Goal: Task Accomplishment & Management: Use online tool/utility

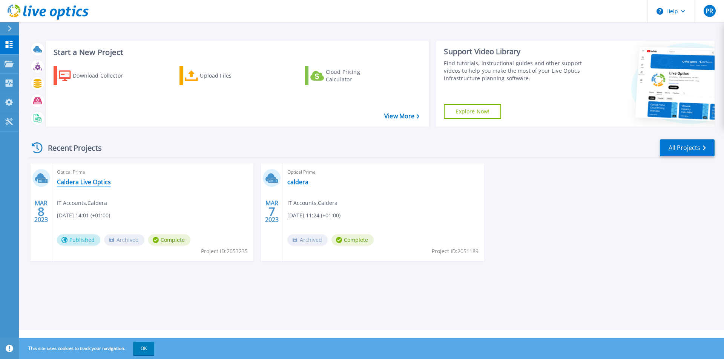
click at [85, 180] on link "Caldera Live Optics" at bounding box center [84, 182] width 54 height 8
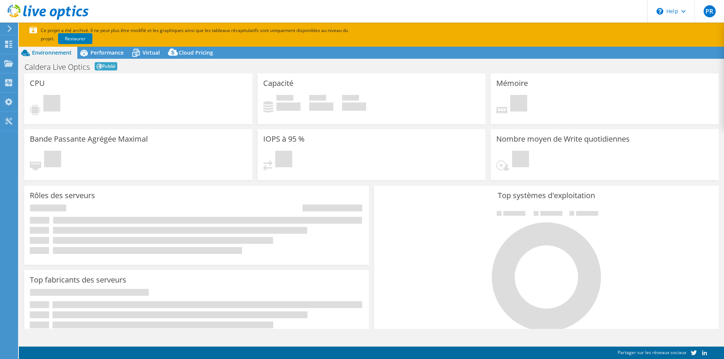
select select "USD"
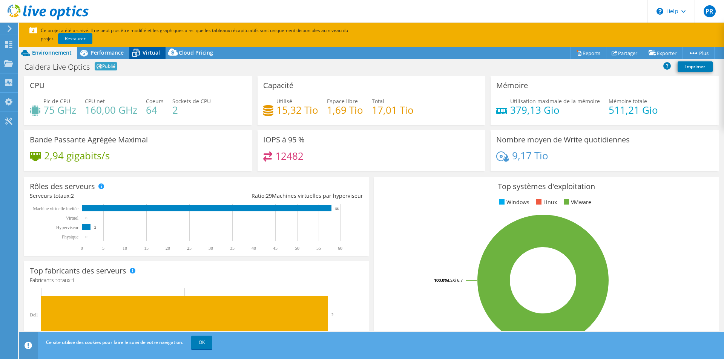
click at [143, 55] on span "Virtual" at bounding box center [151, 52] width 17 height 7
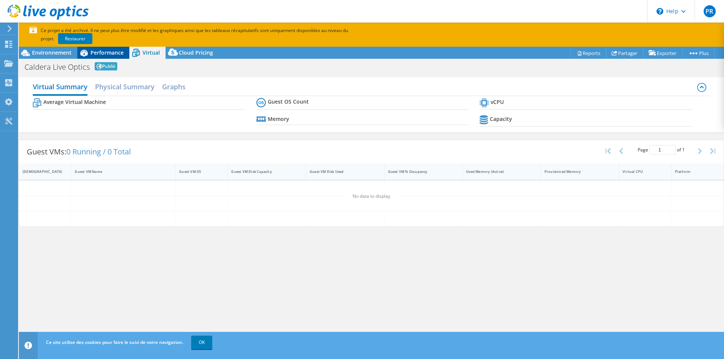
click at [118, 51] on span "Performance" at bounding box center [107, 52] width 33 height 7
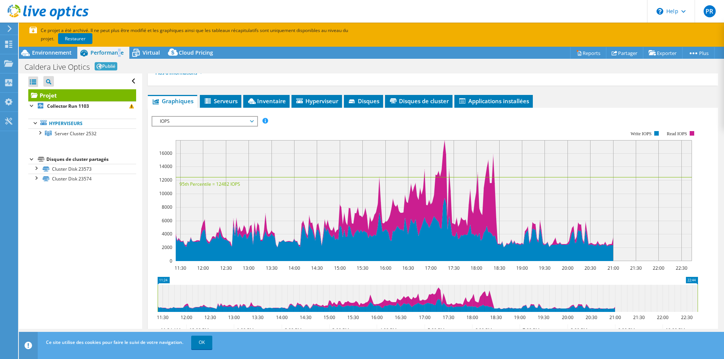
scroll to position [97, 0]
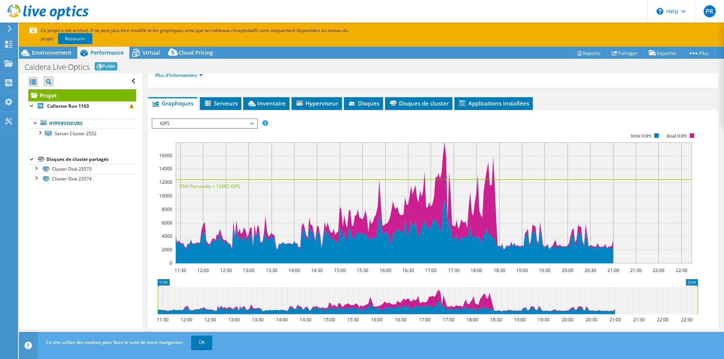
click at [231, 106] on span "Serveurs" at bounding box center [221, 104] width 34 height 8
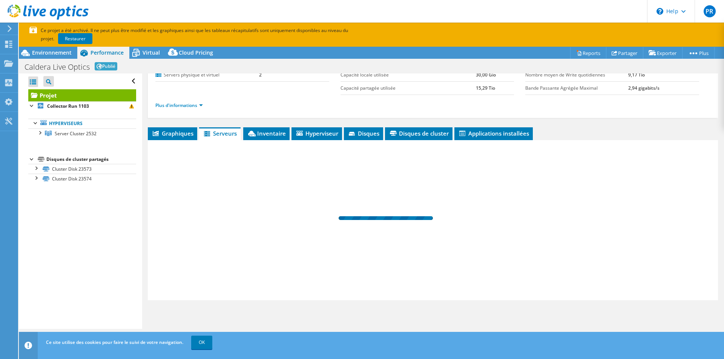
scroll to position [67, 0]
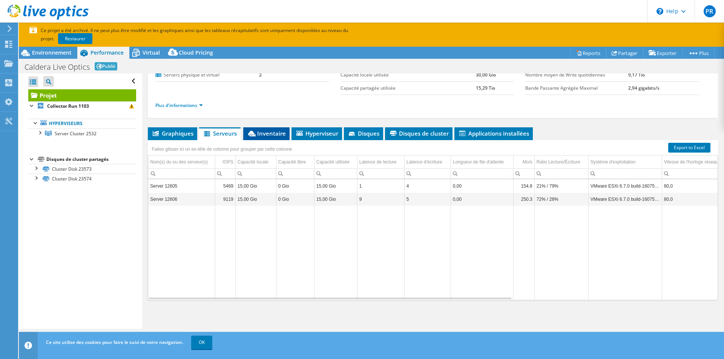
click at [286, 133] on li "Inventaire" at bounding box center [266, 133] width 46 height 13
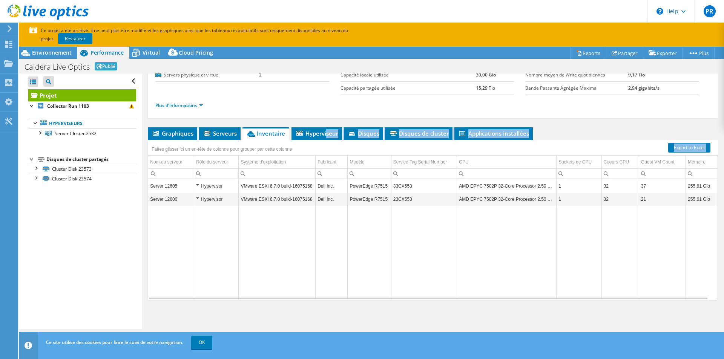
click at [326, 140] on div "Graphiques Serveurs Inventaire Hyperviseur Disques Disques de cluster 0" at bounding box center [433, 221] width 570 height 189
click at [329, 136] on span "Hyperviseur" at bounding box center [316, 134] width 43 height 8
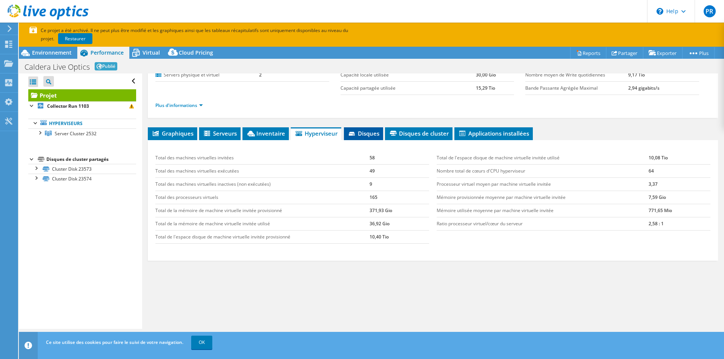
click at [376, 130] on span "Disques" at bounding box center [364, 134] width 32 height 8
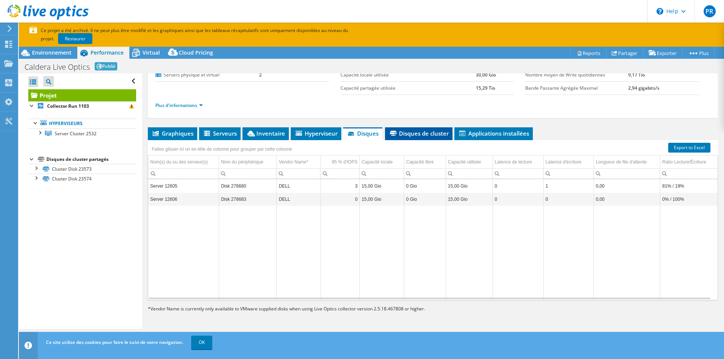
click at [433, 135] on span "Disques de cluster" at bounding box center [419, 134] width 60 height 8
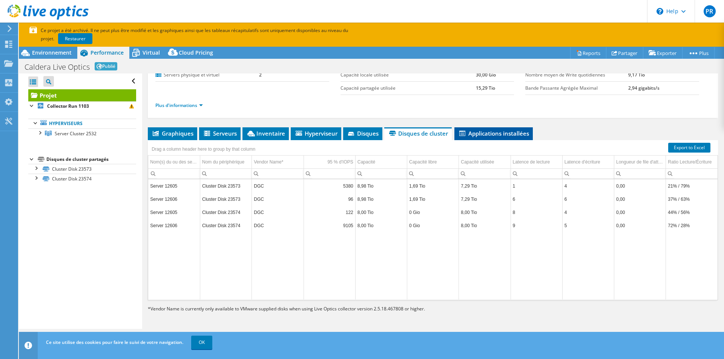
click at [489, 132] on span "Applications installées" at bounding box center [493, 134] width 71 height 8
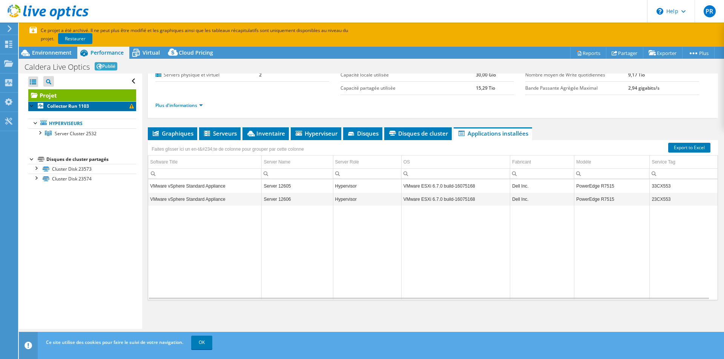
click at [83, 104] on b "Collector Run 1103" at bounding box center [68, 106] width 42 height 6
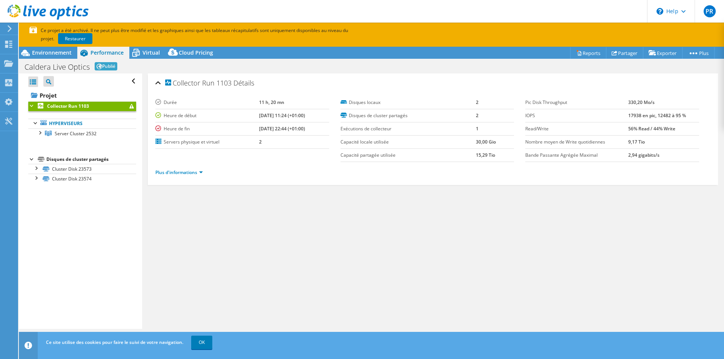
scroll to position [0, 0]
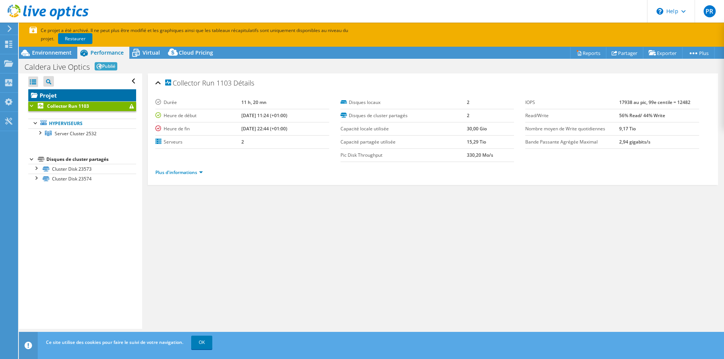
click at [95, 91] on link "Projet" at bounding box center [82, 95] width 108 height 12
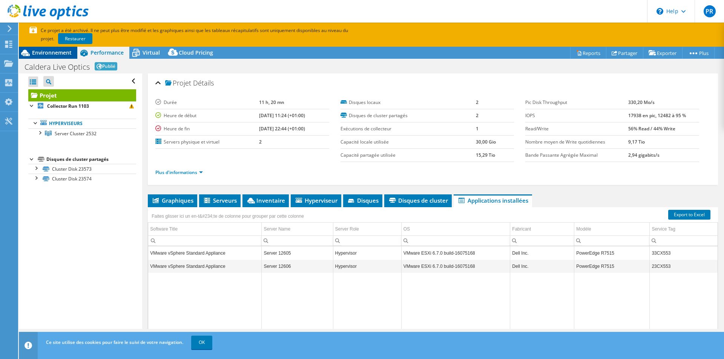
click at [58, 51] on span "Environnement" at bounding box center [52, 52] width 40 height 7
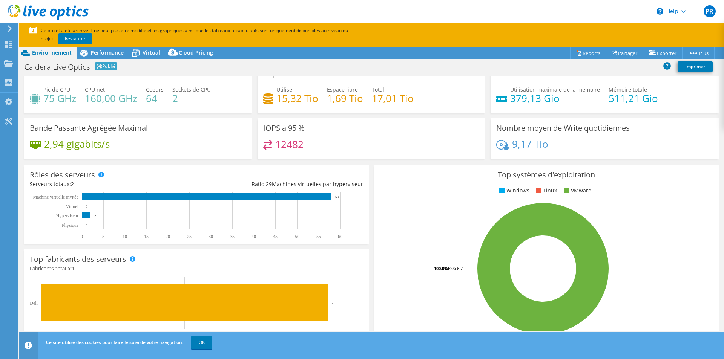
scroll to position [5, 0]
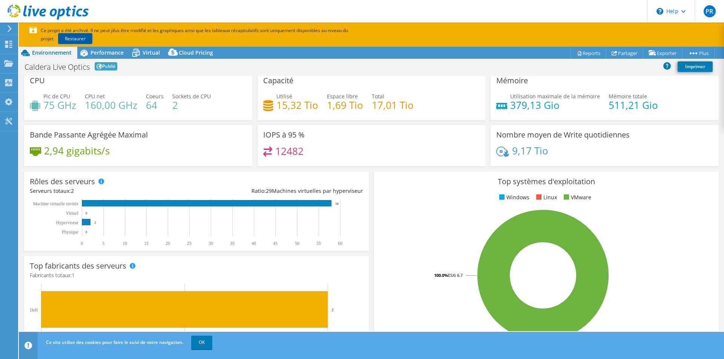
click at [74, 39] on link "Restaurer" at bounding box center [75, 38] width 34 height 11
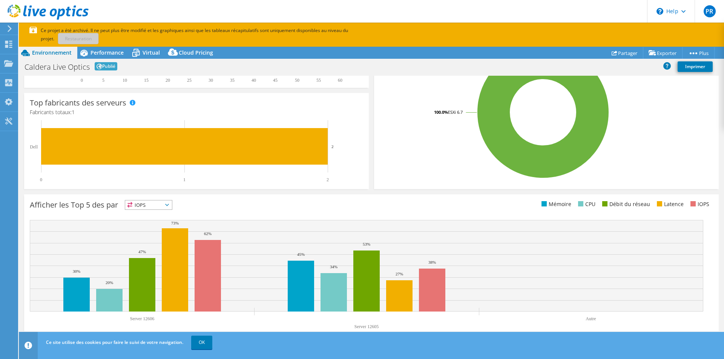
scroll to position [184, 0]
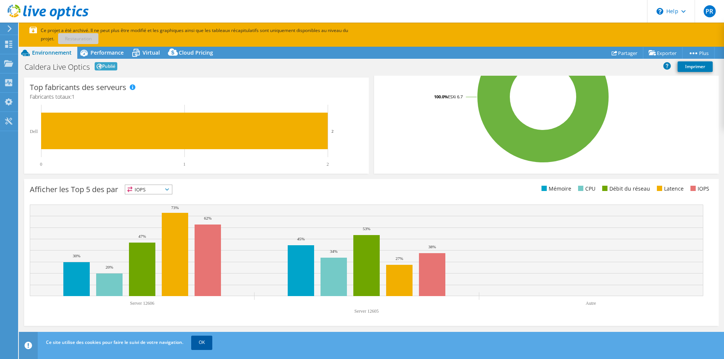
click at [208, 341] on link "OK" at bounding box center [201, 343] width 21 height 14
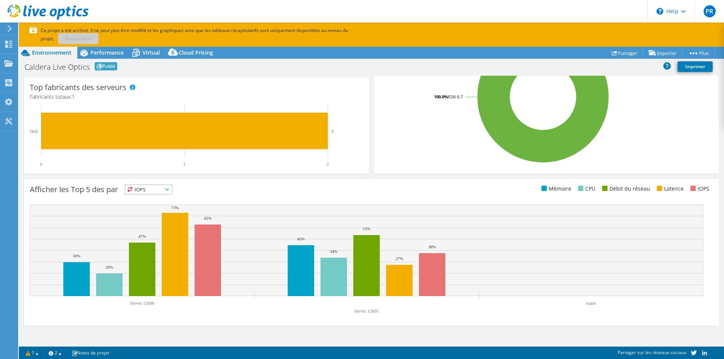
click at [9, 29] on icon at bounding box center [10, 28] width 6 height 7
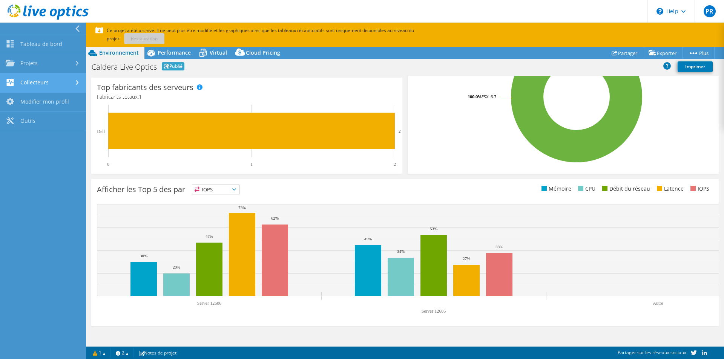
click at [75, 82] on div at bounding box center [78, 82] width 8 height 5
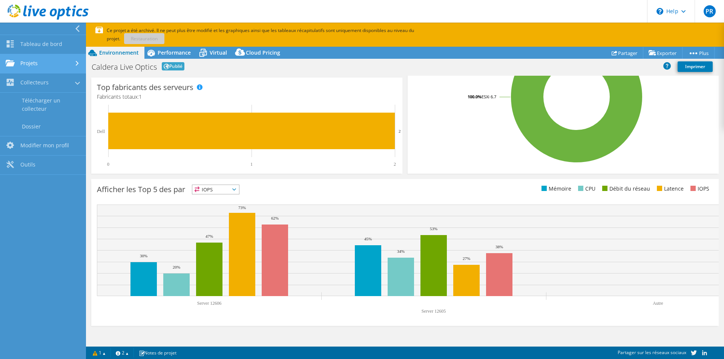
click at [75, 58] on link "Projets" at bounding box center [43, 63] width 86 height 19
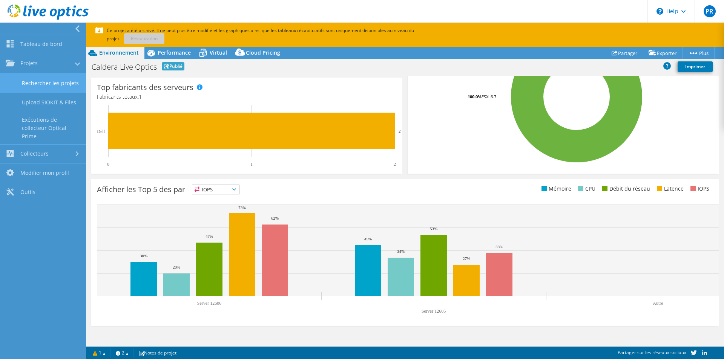
click at [71, 85] on link "Rechercher les projets" at bounding box center [43, 83] width 86 height 19
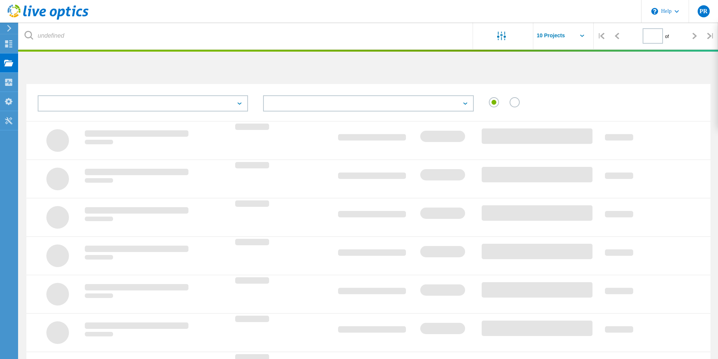
type input "1"
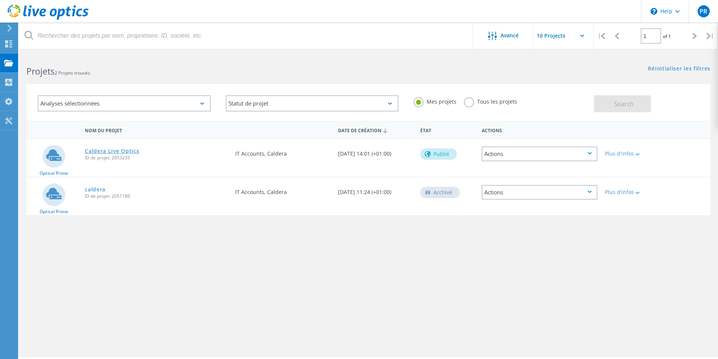
click at [131, 150] on link "Caldera Live Optics" at bounding box center [112, 151] width 54 height 5
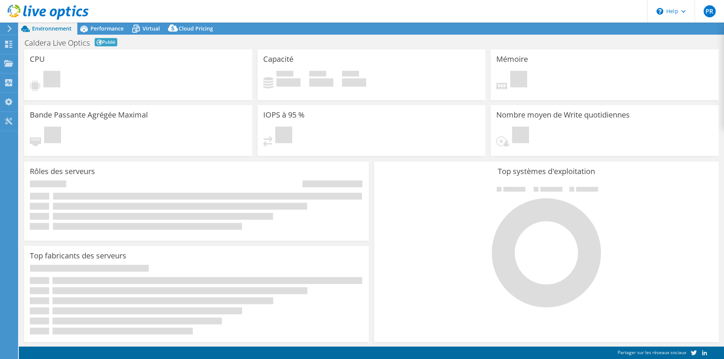
select select "USD"
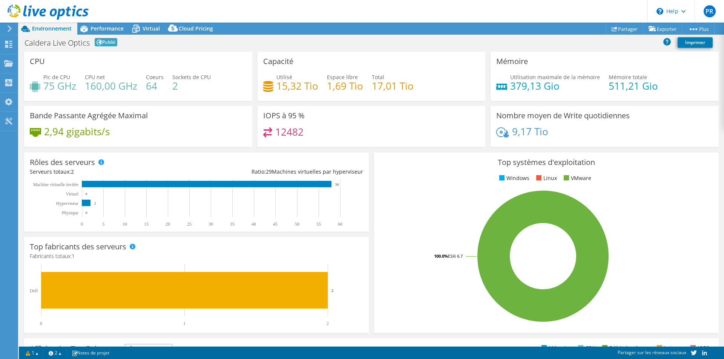
click at [94, 37] on div "Caldera Live Optics Publié Imprimer" at bounding box center [371, 42] width 705 height 14
click at [98, 31] on span "Performance" at bounding box center [107, 28] width 33 height 7
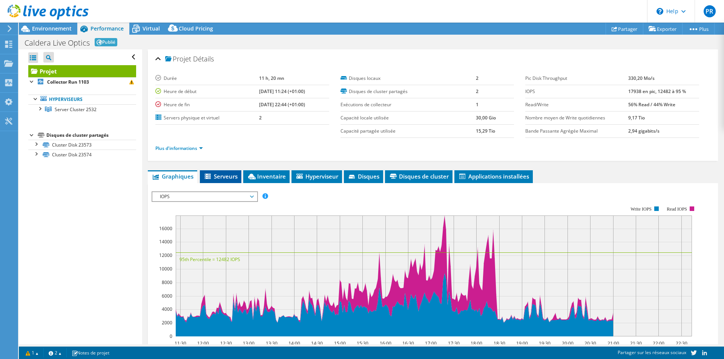
click at [230, 173] on span "Serveurs" at bounding box center [221, 177] width 34 height 8
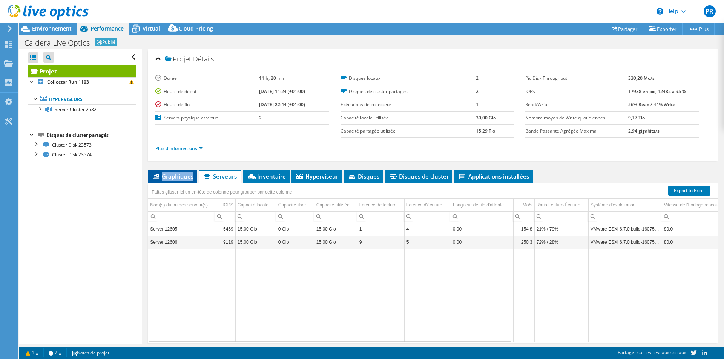
click at [197, 170] on ul "Graphiques Serveurs Inventaire Hyperviseur Disques Disques de cluster Applicati…" at bounding box center [433, 176] width 570 height 13
click at [192, 172] on li "Graphiques" at bounding box center [172, 176] width 49 height 13
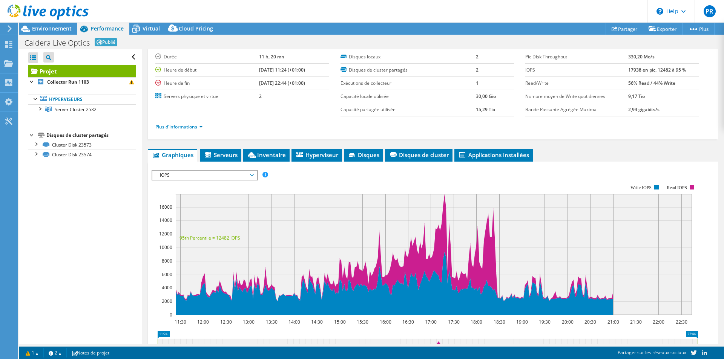
scroll to position [23, 0]
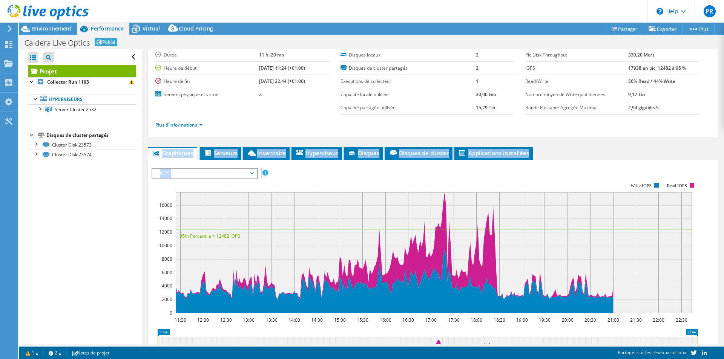
drag, startPoint x: 718, startPoint y: 120, endPoint x: 711, endPoint y: 194, distance: 74.3
click at [710, 193] on div "Projet Détails Durée 11 h, 20 mn Heure de début 03/07/2023, 11:24 (+01:00) Heur…" at bounding box center [432, 226] width 581 height 400
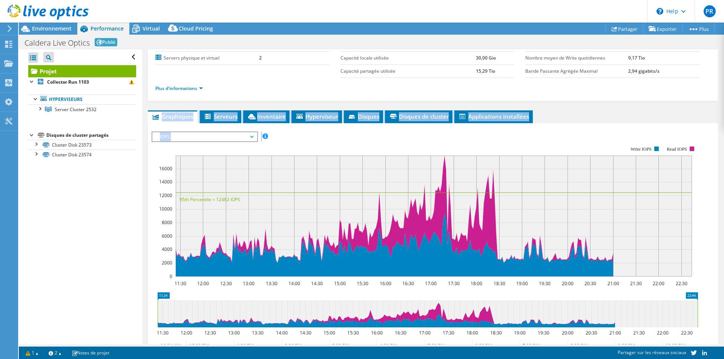
scroll to position [104, 0]
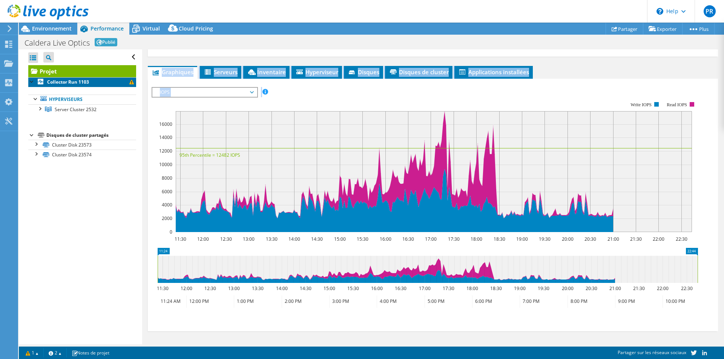
click at [103, 83] on link "Collector Run 1103" at bounding box center [82, 82] width 108 height 10
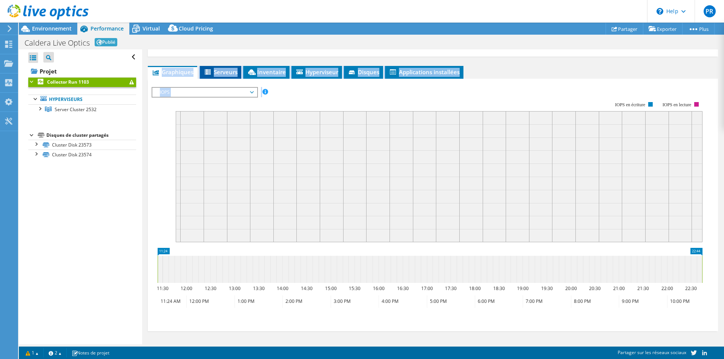
click at [210, 77] on li "Serveurs" at bounding box center [220, 72] width 41 height 13
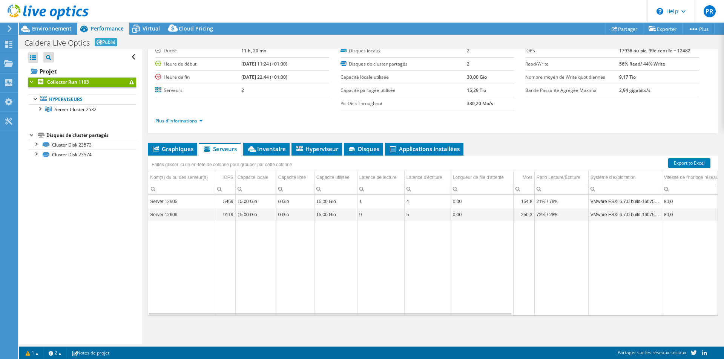
click at [234, 189] on input "Column IOPS, Filter cell" at bounding box center [225, 189] width 20 height 10
click at [189, 254] on td "Data grid" at bounding box center [181, 268] width 67 height 94
click at [167, 149] on span "Graphiques" at bounding box center [173, 149] width 42 height 8
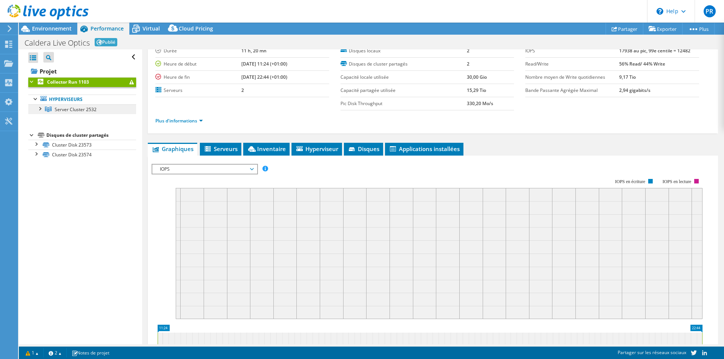
click at [98, 114] on link "Server Cluster 2532" at bounding box center [82, 109] width 108 height 10
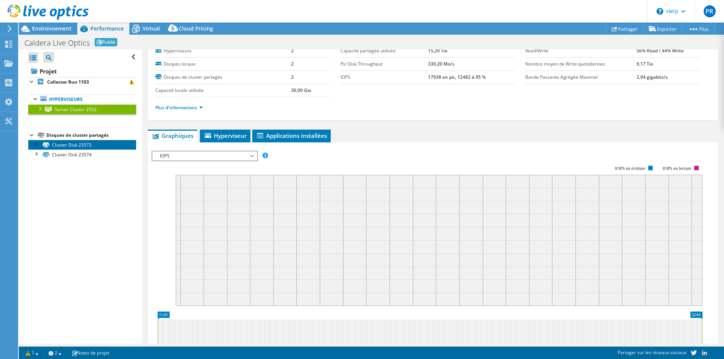
click at [109, 144] on link "Cluster Disk 23573" at bounding box center [82, 145] width 108 height 10
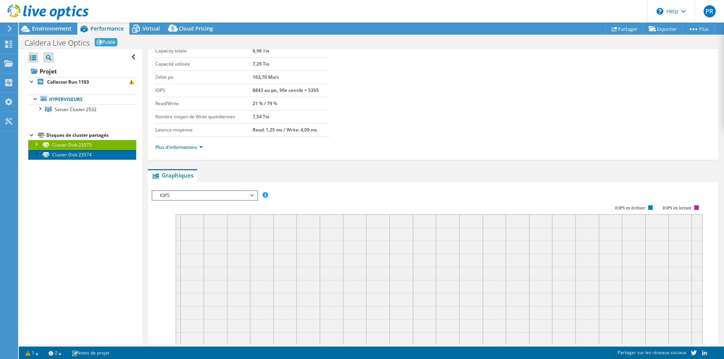
click at [110, 155] on link "Cluster Disk 23574" at bounding box center [82, 155] width 108 height 10
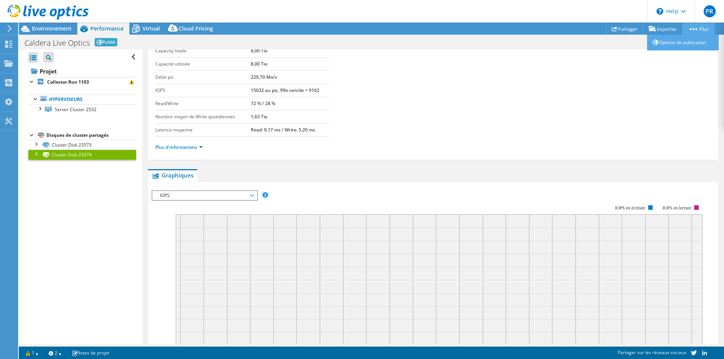
click at [691, 28] on icon at bounding box center [694, 29] width 8 height 2
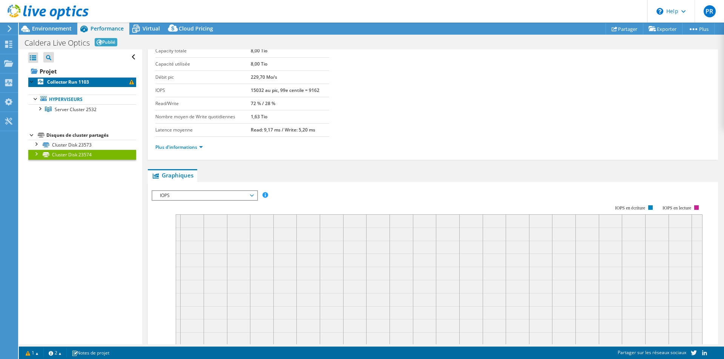
click at [113, 78] on link "Collector Run 1103" at bounding box center [82, 82] width 108 height 10
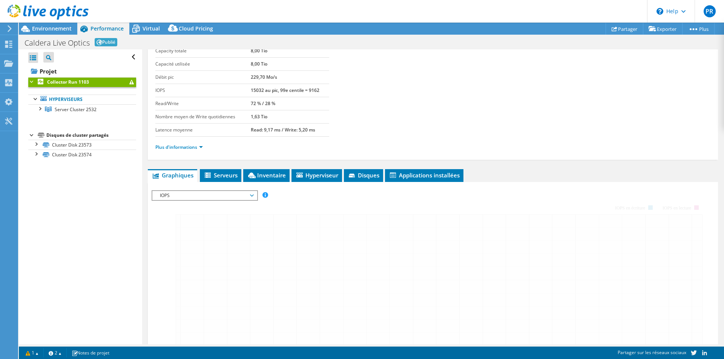
click at [117, 80] on link "Collector Run 1103" at bounding box center [82, 82] width 108 height 10
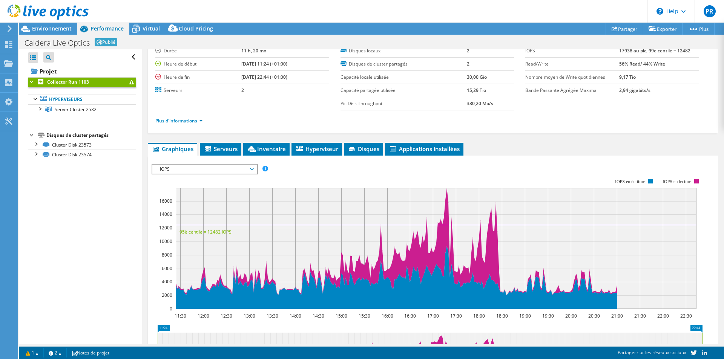
scroll to position [0, 0]
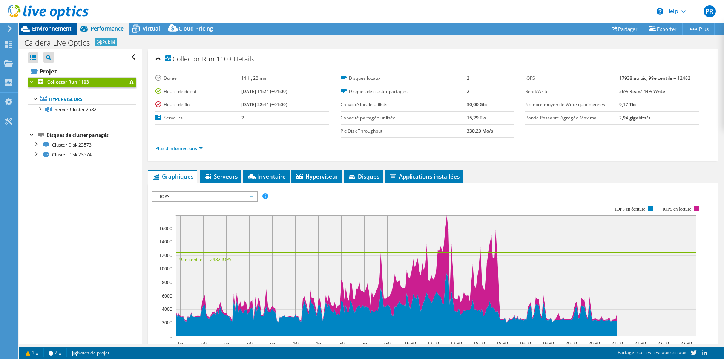
click at [37, 26] on span "Environnement" at bounding box center [52, 28] width 40 height 7
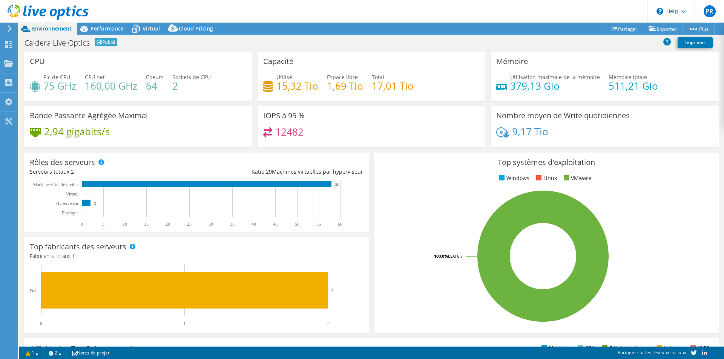
click at [11, 26] on icon at bounding box center [10, 28] width 6 height 7
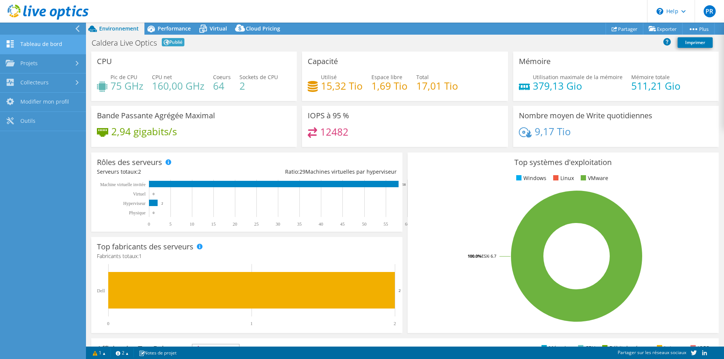
click at [35, 48] on link "Tableau de bord" at bounding box center [43, 44] width 86 height 19
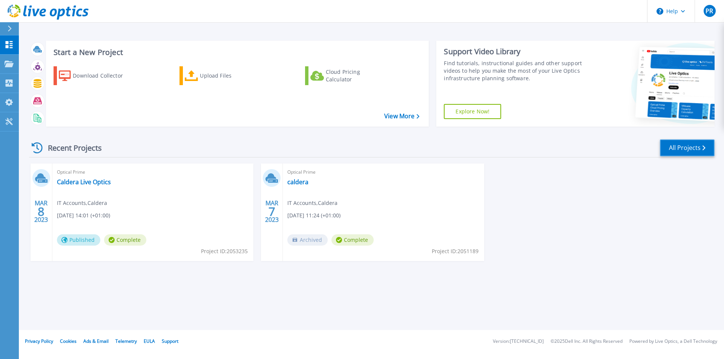
click at [690, 147] on link "All Projects" at bounding box center [687, 148] width 55 height 17
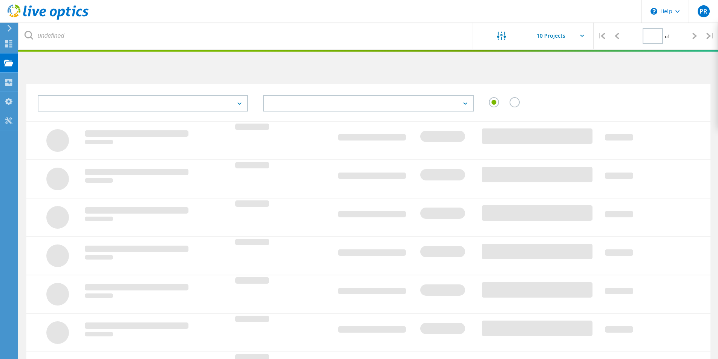
type input "1"
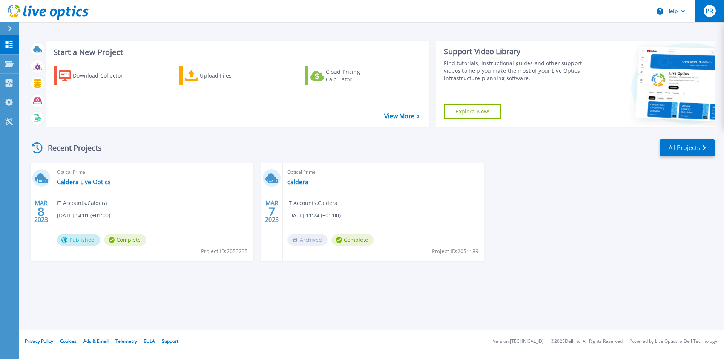
click at [714, 12] on div "PR" at bounding box center [710, 11] width 12 height 12
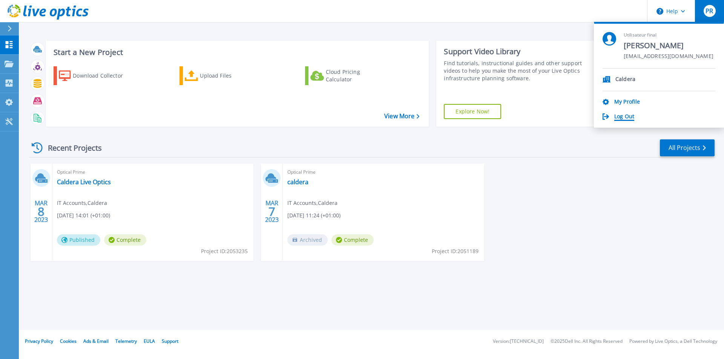
click at [626, 117] on link "Log Out" at bounding box center [624, 117] width 20 height 7
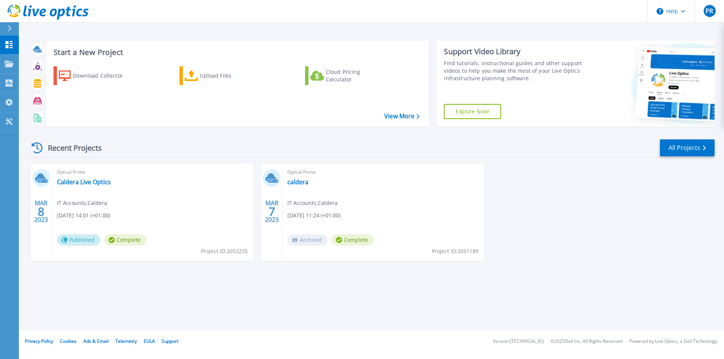
click at [180, 279] on div "Recent Projects All Projects [DATE] Optical Prime Caldera Live Optics IT Accoun…" at bounding box center [372, 208] width 686 height 150
click at [11, 60] on link "Projects Projects" at bounding box center [9, 64] width 19 height 19
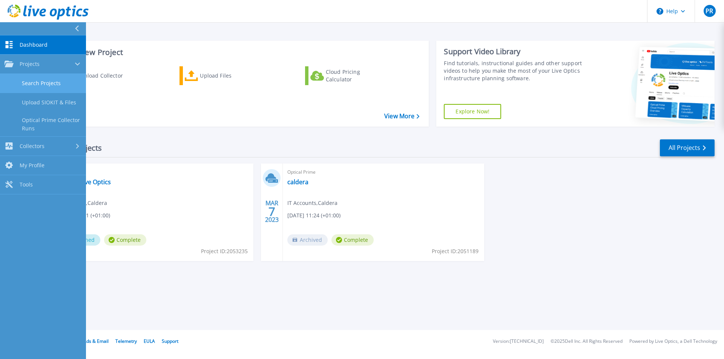
click at [21, 89] on link "Search Projects" at bounding box center [43, 83] width 86 height 19
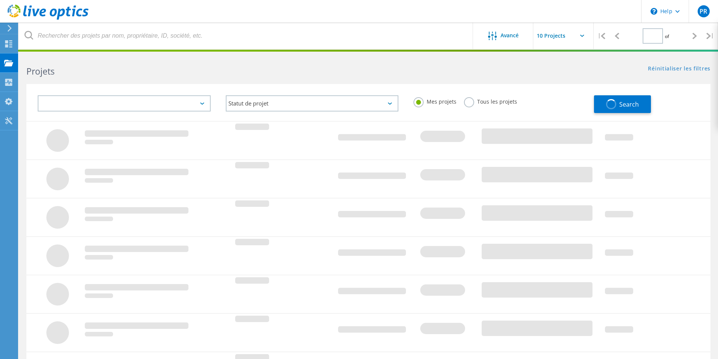
type input "1"
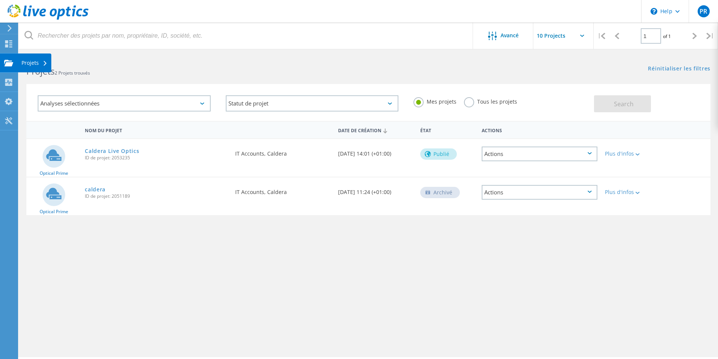
click at [20, 66] on div "Projets" at bounding box center [35, 63] width 34 height 19
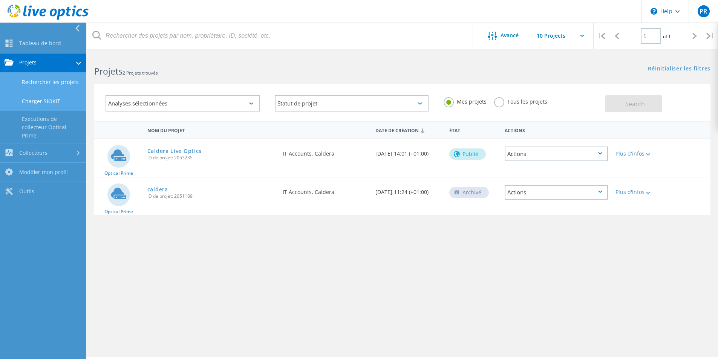
click at [44, 103] on link "Charger SIOKIT" at bounding box center [43, 101] width 86 height 19
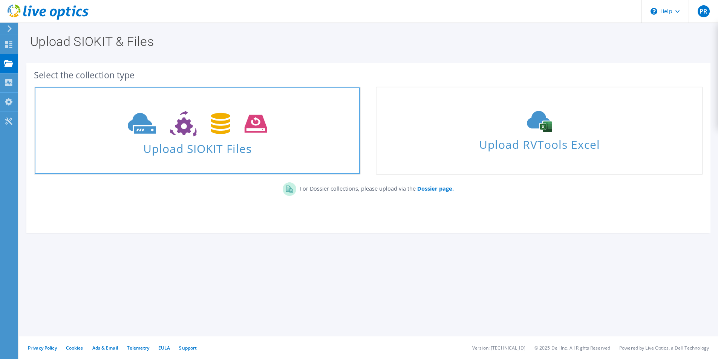
click at [328, 155] on link "Upload SIOKIT Files" at bounding box center [197, 131] width 327 height 88
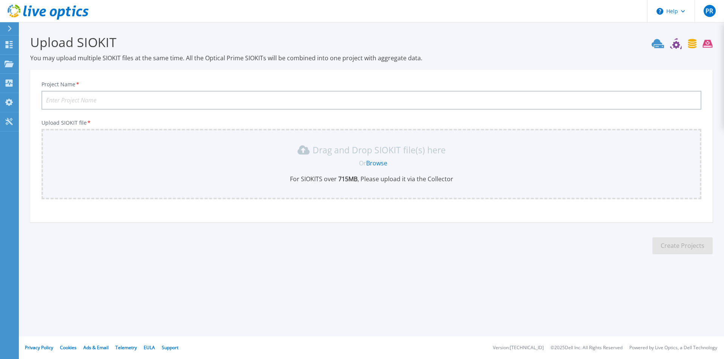
click at [376, 163] on link "Browse" at bounding box center [376, 163] width 21 height 8
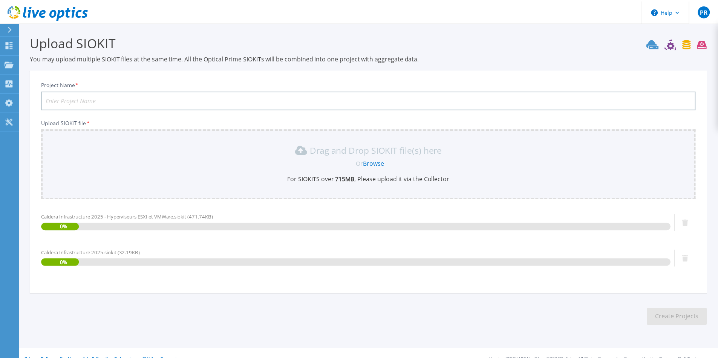
scroll to position [13, 0]
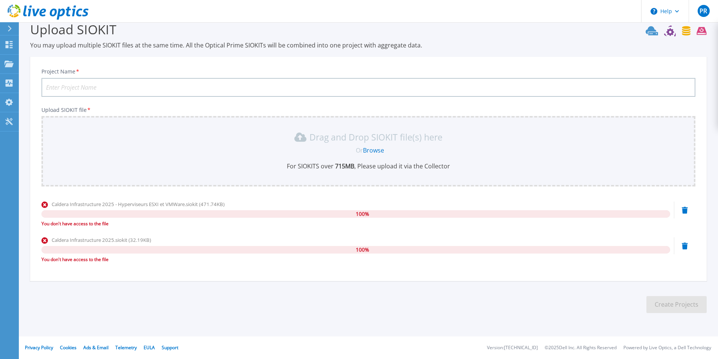
click at [688, 211] on icon at bounding box center [685, 210] width 6 height 7
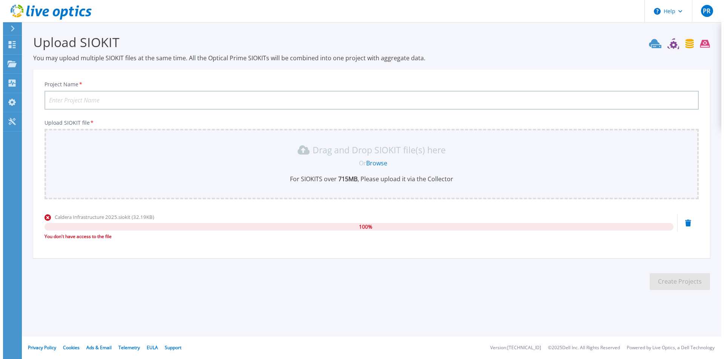
scroll to position [0, 0]
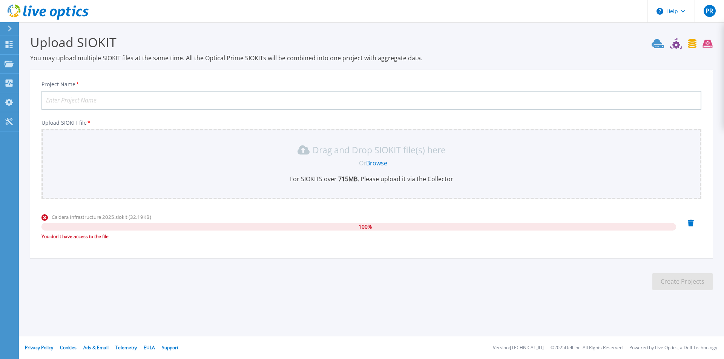
click at [691, 224] on icon at bounding box center [691, 223] width 6 height 7
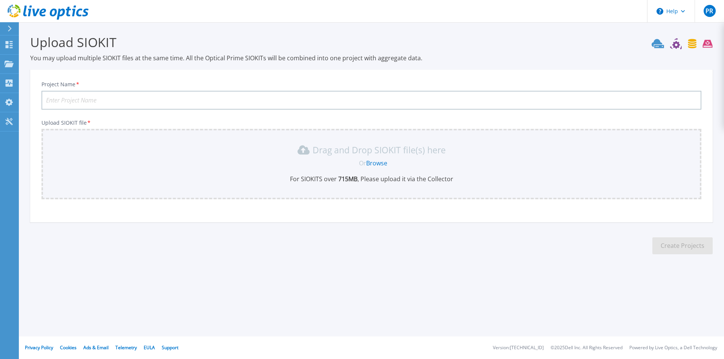
click at [309, 101] on input "Project Name *" at bounding box center [371, 100] width 660 height 19
type input "Caldera Infrastructure 2025"
click at [381, 163] on link "Browse" at bounding box center [376, 163] width 21 height 8
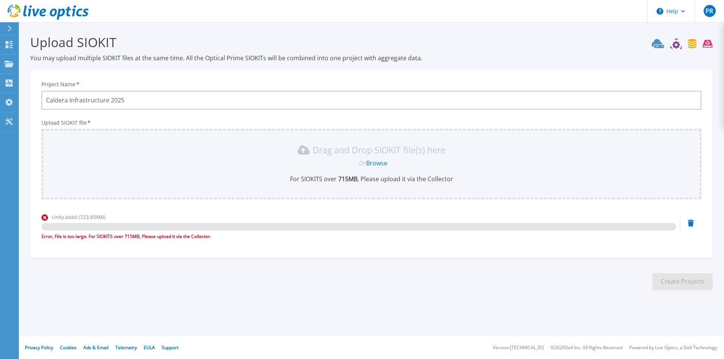
click at [378, 161] on link "Browse" at bounding box center [376, 163] width 21 height 8
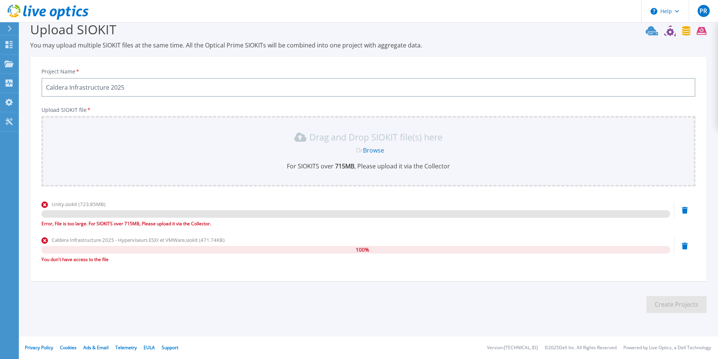
click at [4, 27] on button at bounding box center [9, 28] width 19 height 13
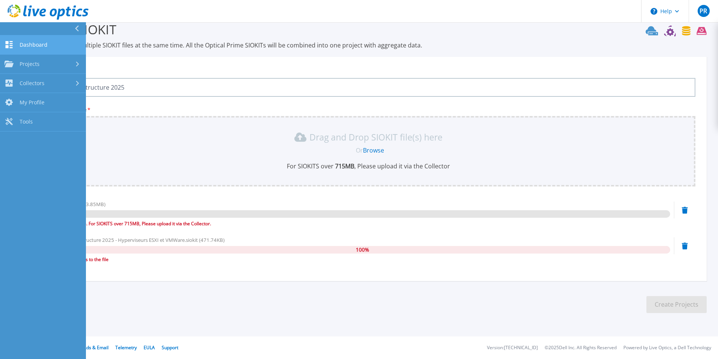
click at [35, 46] on span "Dashboard" at bounding box center [34, 44] width 28 height 7
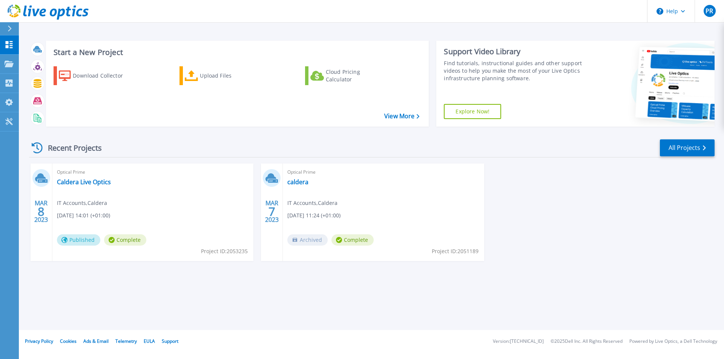
click at [116, 288] on div "Start a New Project Download Collector Upload Files Cloud Pricing Calculator Vi…" at bounding box center [371, 165] width 705 height 330
click at [16, 66] on link "Projects Projects" at bounding box center [9, 64] width 19 height 19
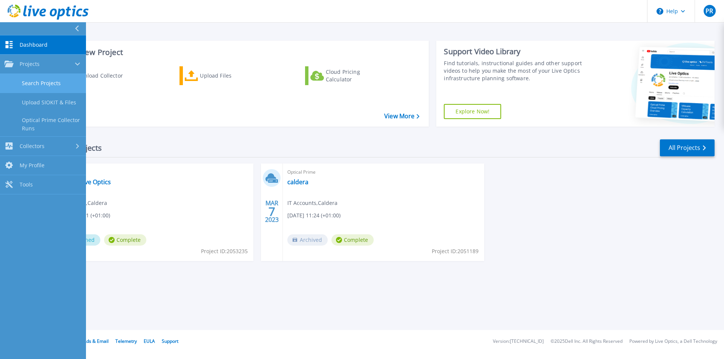
click at [41, 86] on link "Search Projects" at bounding box center [43, 83] width 86 height 19
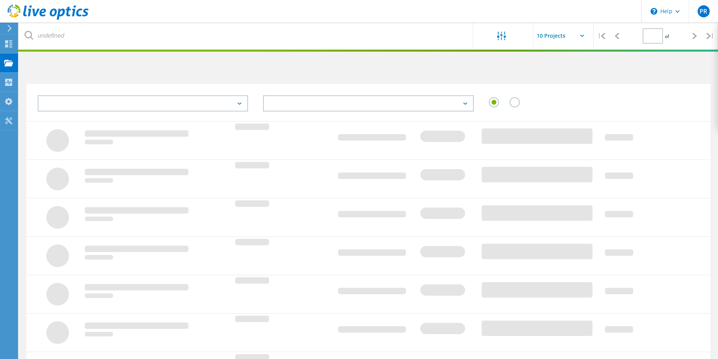
type input "1"
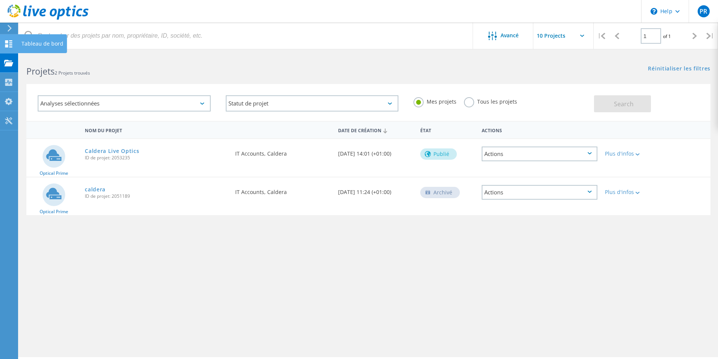
click at [10, 40] on icon at bounding box center [8, 43] width 9 height 7
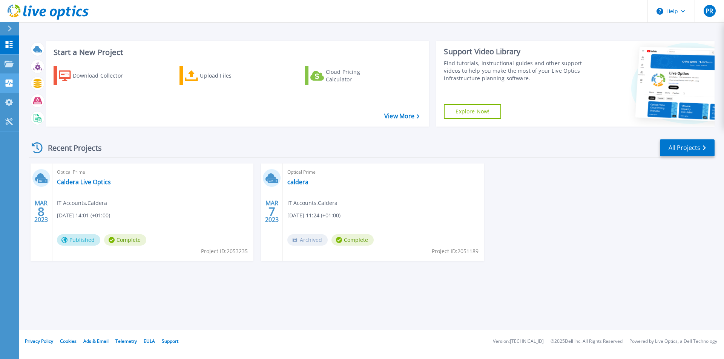
click at [8, 81] on icon at bounding box center [9, 83] width 7 height 7
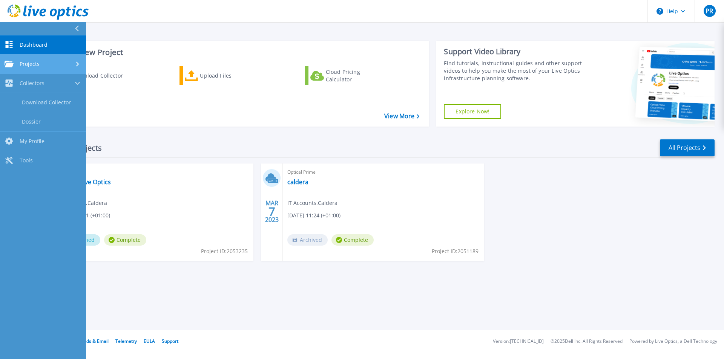
click at [25, 61] on span "Projects" at bounding box center [30, 64] width 20 height 7
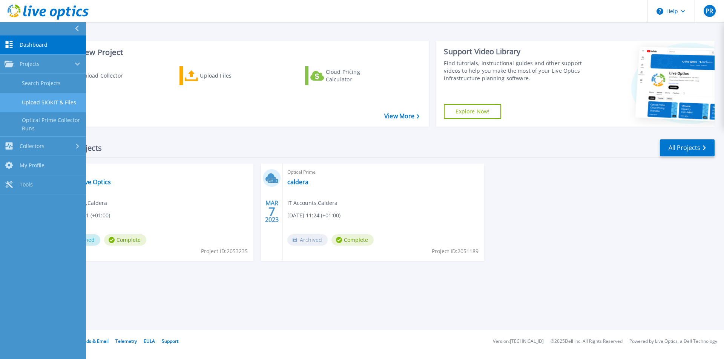
click at [69, 106] on link "Upload SIOKIT & Files" at bounding box center [43, 102] width 86 height 19
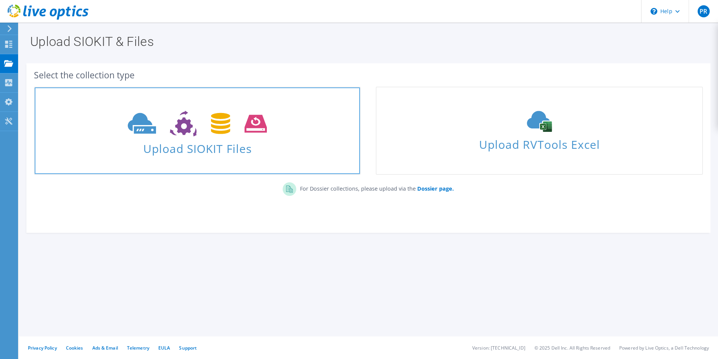
click at [232, 129] on icon at bounding box center [197, 124] width 139 height 26
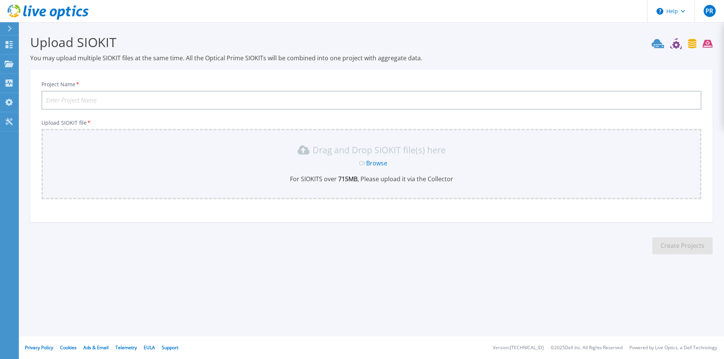
click at [369, 164] on link "Browse" at bounding box center [376, 163] width 21 height 8
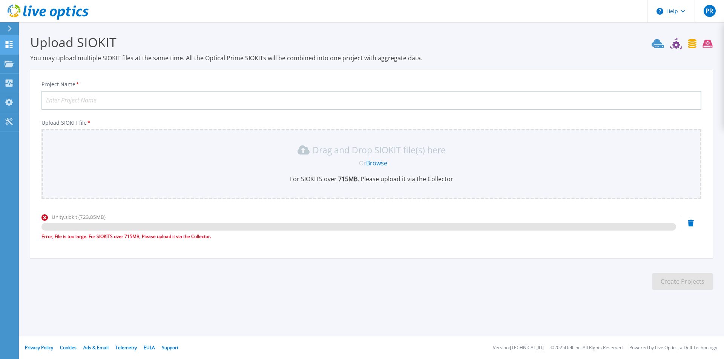
click at [9, 49] on link "Dashboard Dashboard" at bounding box center [9, 44] width 19 height 19
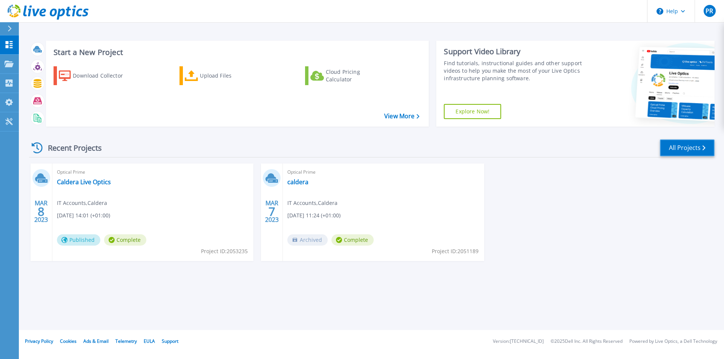
click at [692, 144] on link "All Projects" at bounding box center [687, 148] width 55 height 17
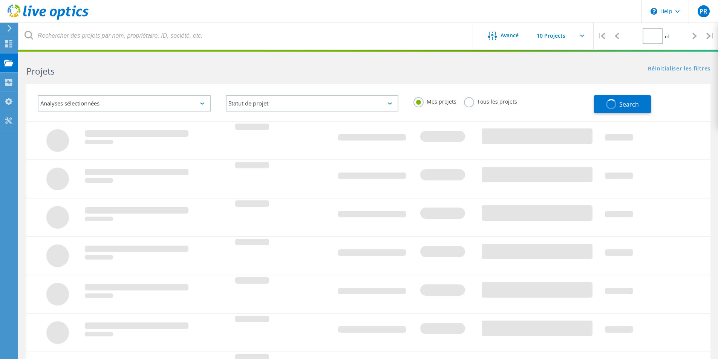
type input "1"
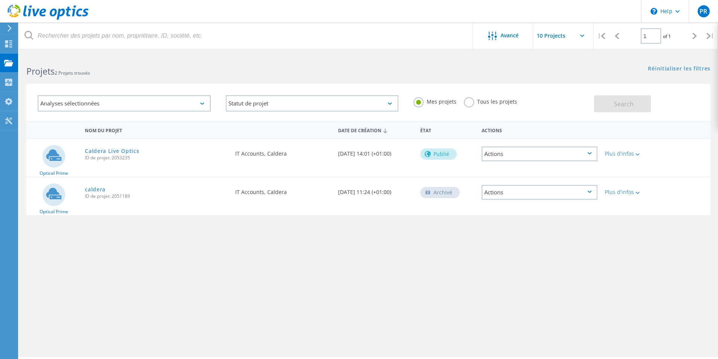
click at [479, 100] on label "Tous les projets" at bounding box center [490, 100] width 53 height 7
click at [0, 0] on input "Tous les projets" at bounding box center [0, 0] width 0 height 0
click at [618, 103] on span "Search" at bounding box center [624, 104] width 20 height 8
